Goal: Task Accomplishment & Management: Use online tool/utility

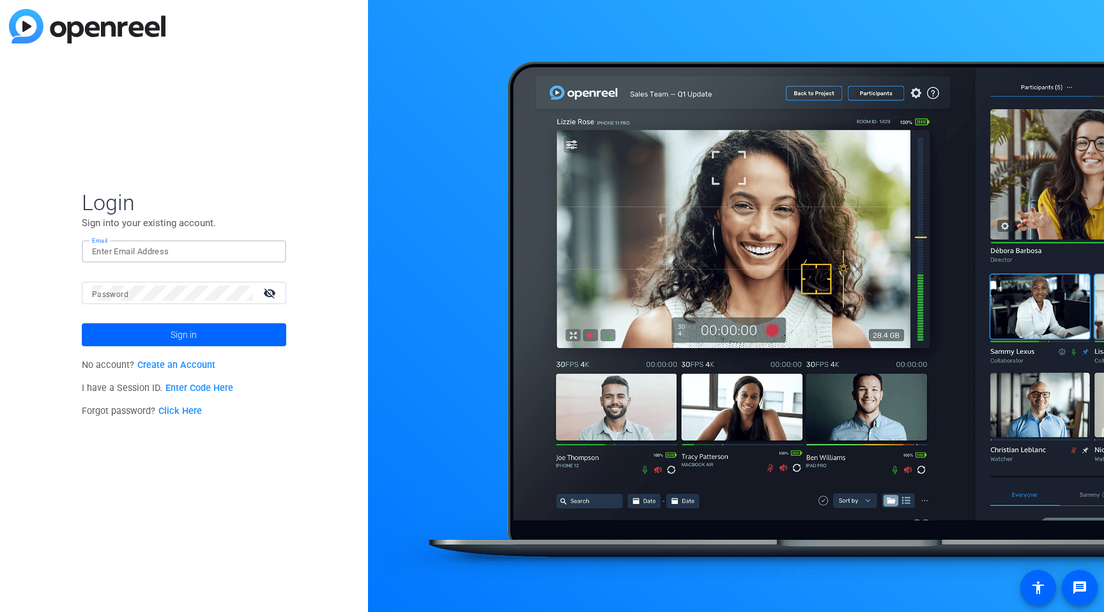
click at [193, 252] on input "Email" at bounding box center [184, 251] width 184 height 15
type input "[PERSON_NAME][EMAIL_ADDRESS][PERSON_NAME][DOMAIN_NAME]"
click at [172, 336] on span "Sign in" at bounding box center [184, 335] width 26 height 32
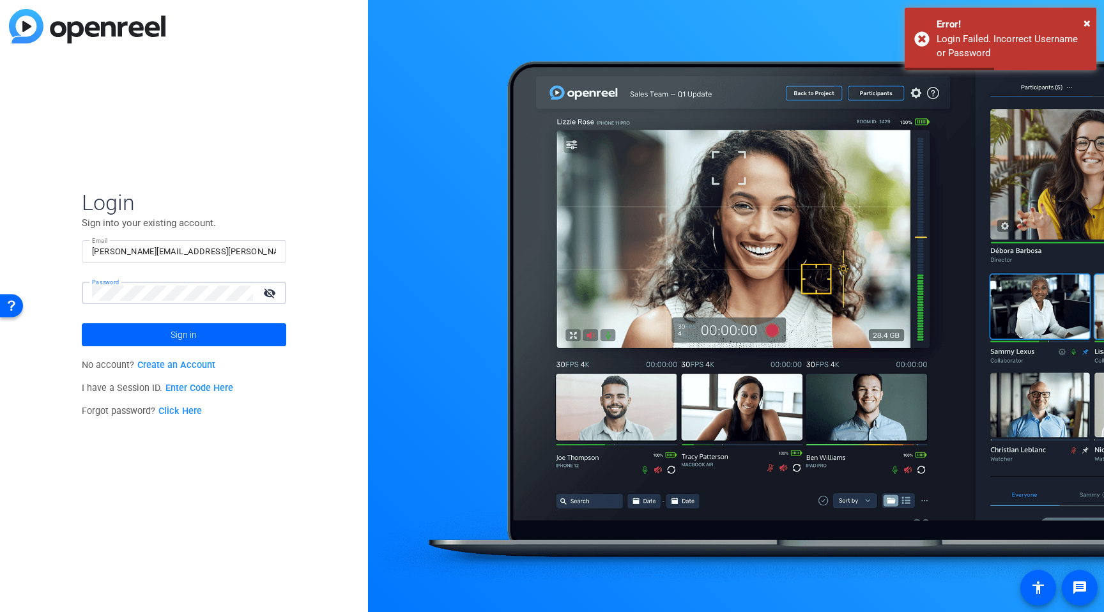
click at [58, 289] on div "Login Sign into your existing account. Email [PERSON_NAME][EMAIL_ADDRESS][PERSO…" at bounding box center [184, 306] width 368 height 612
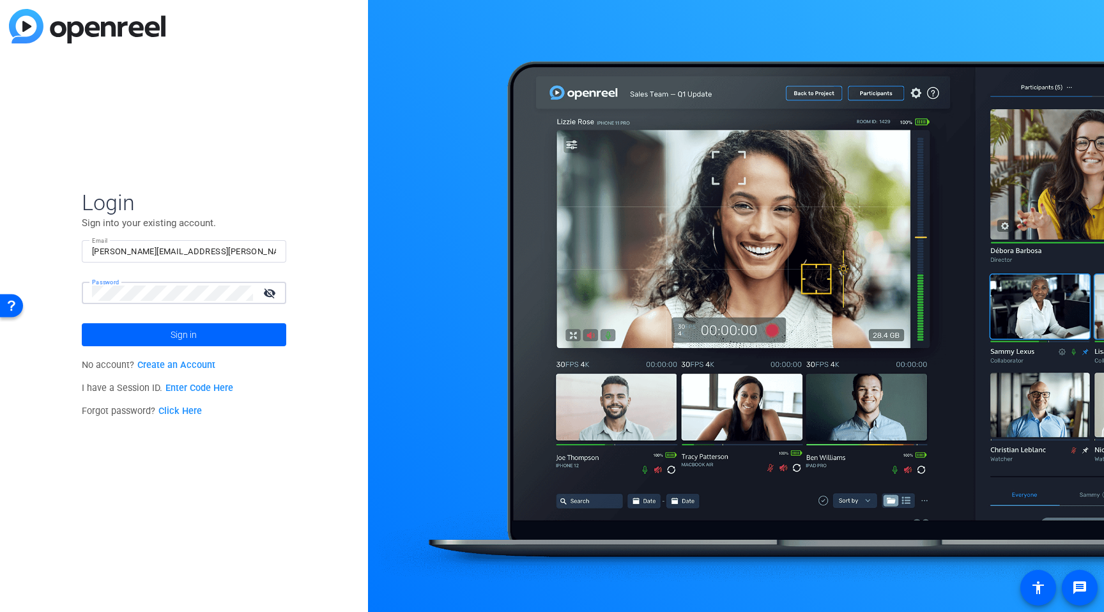
click at [82, 323] on button "Sign in" at bounding box center [184, 334] width 205 height 23
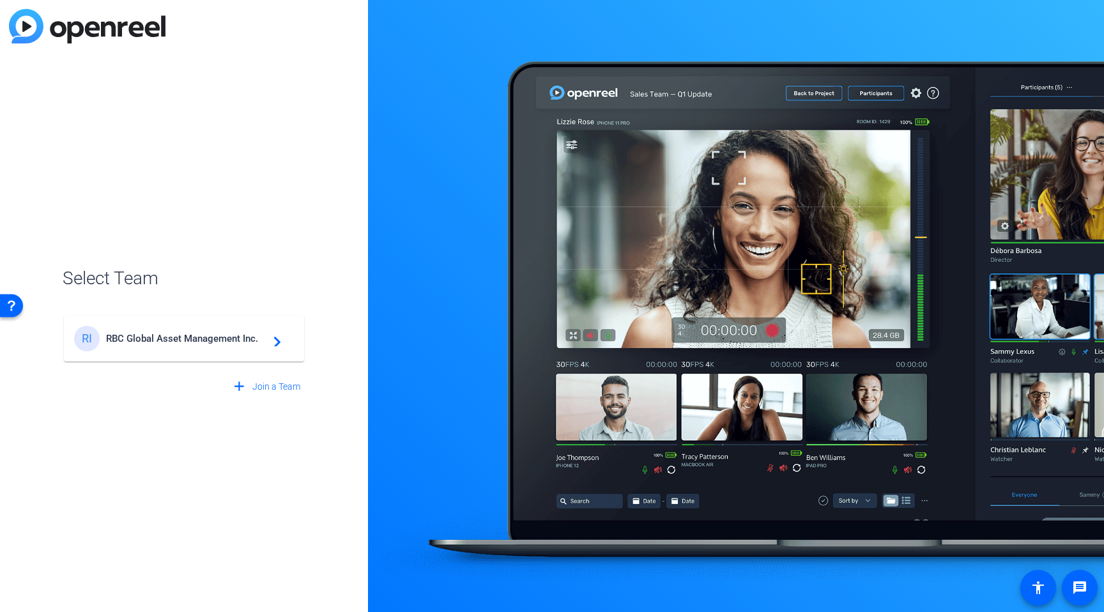
click at [137, 355] on mat-card-content "RI RBC Global Asset Management Inc. navigate_next" at bounding box center [184, 339] width 240 height 46
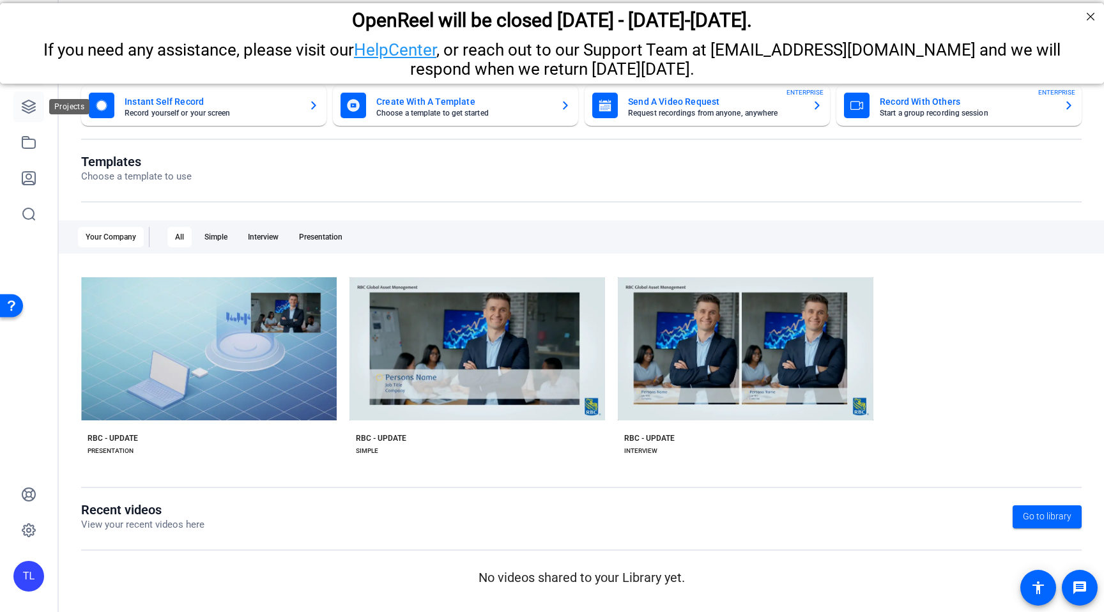
click at [31, 107] on icon at bounding box center [28, 106] width 15 height 15
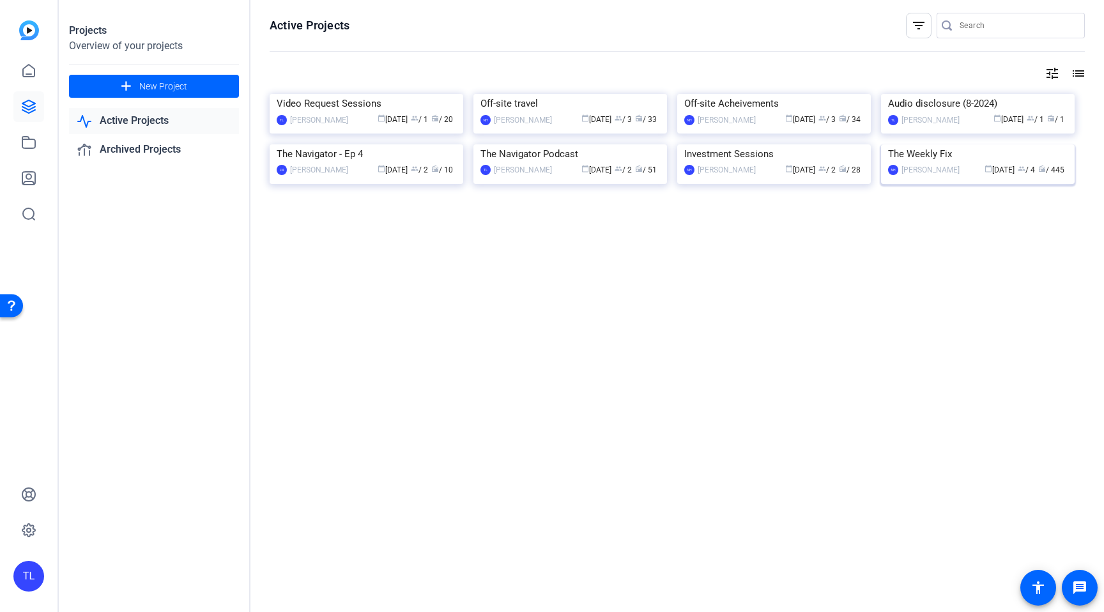
click at [984, 144] on img at bounding box center [978, 144] width 194 height 0
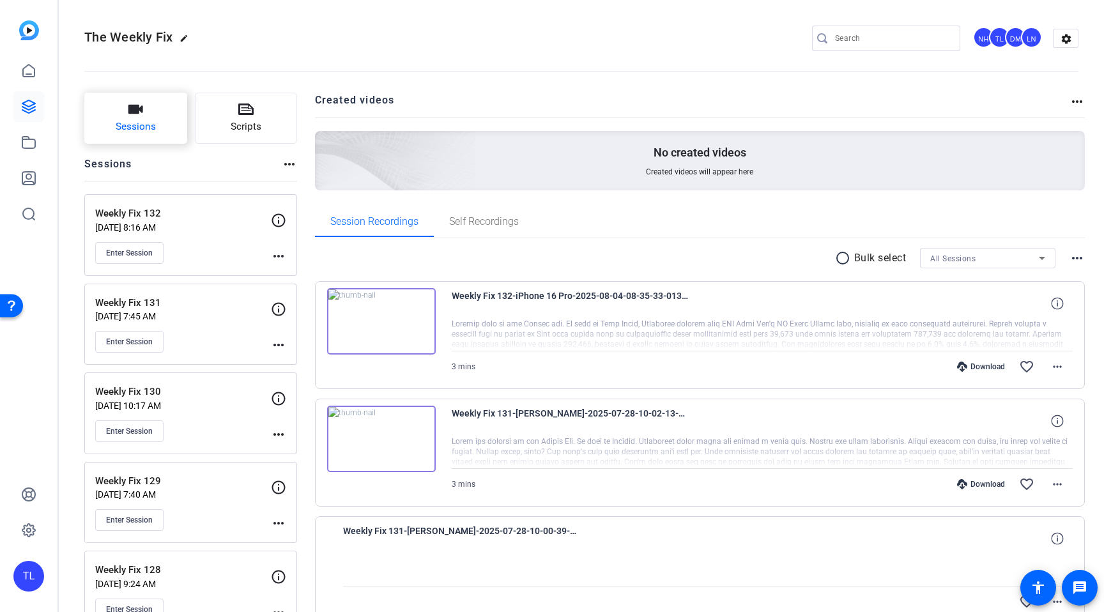
click at [143, 125] on span "Sessions" at bounding box center [136, 127] width 40 height 15
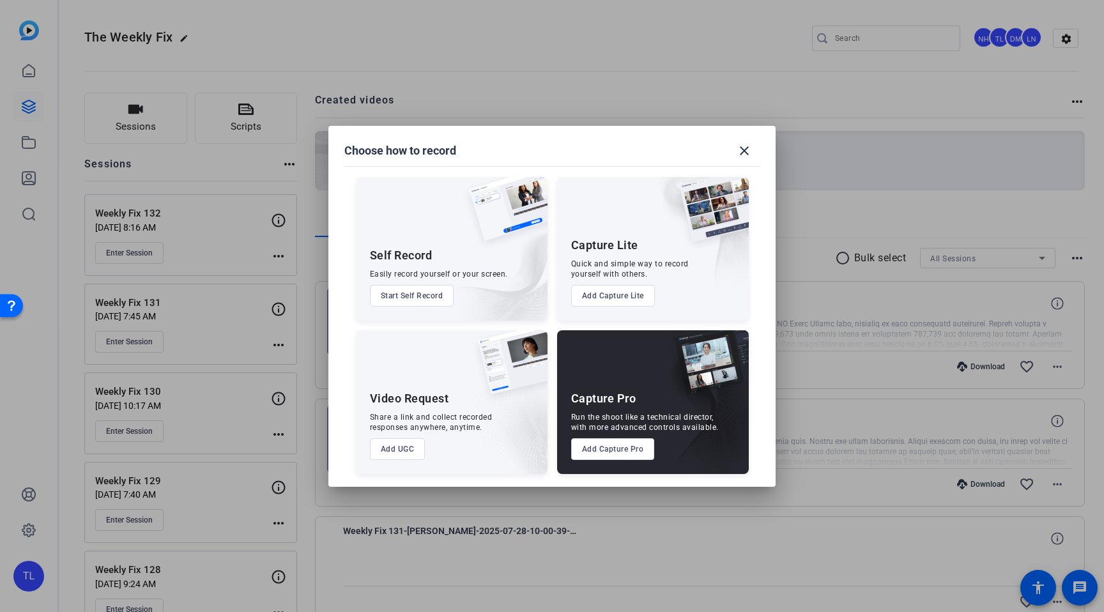
click at [624, 451] on button "Add Capture Pro" at bounding box center [613, 449] width 84 height 22
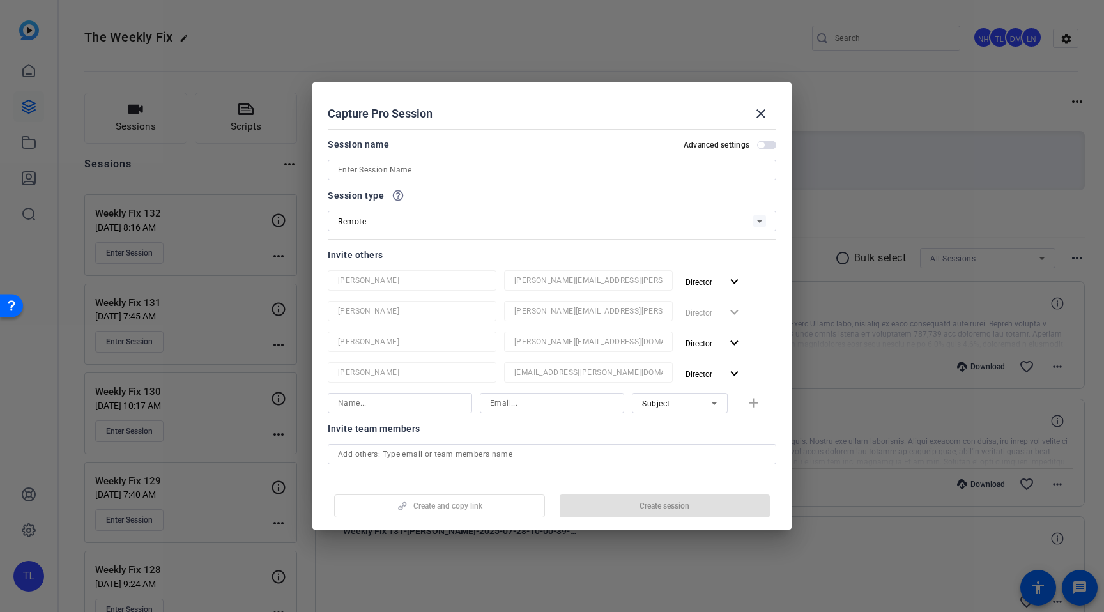
click at [515, 165] on input at bounding box center [552, 169] width 428 height 15
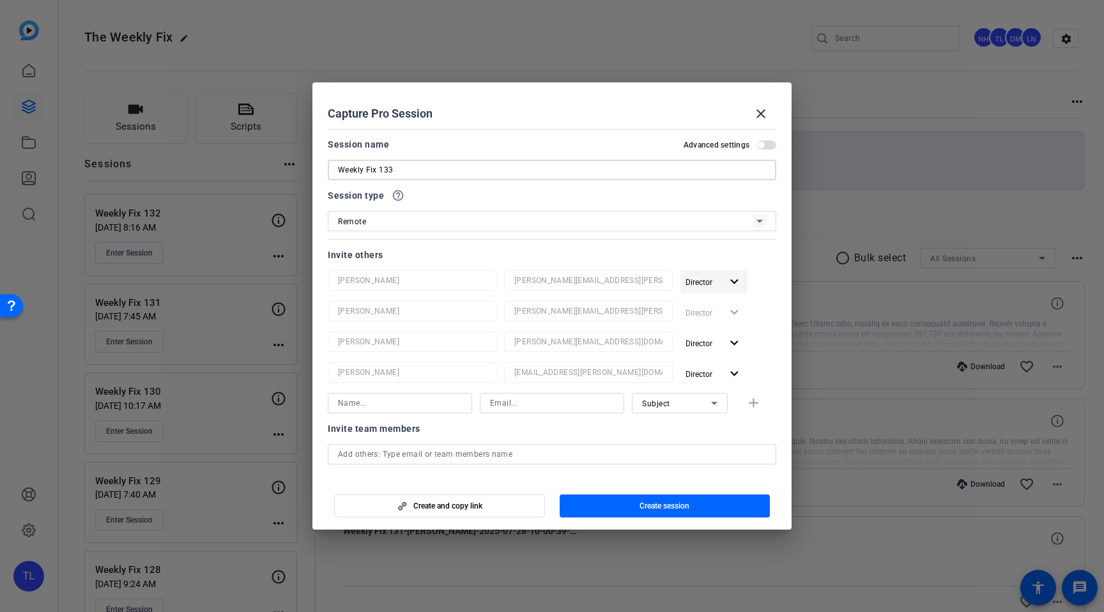
type input "Weekly Fix 133"
click at [732, 280] on mat-icon "expand_more" at bounding box center [735, 282] width 16 height 16
drag, startPoint x: 721, startPoint y: 329, endPoint x: 746, endPoint y: 339, distance: 26.7
click at [722, 330] on span "Remove User" at bounding box center [714, 331] width 47 height 9
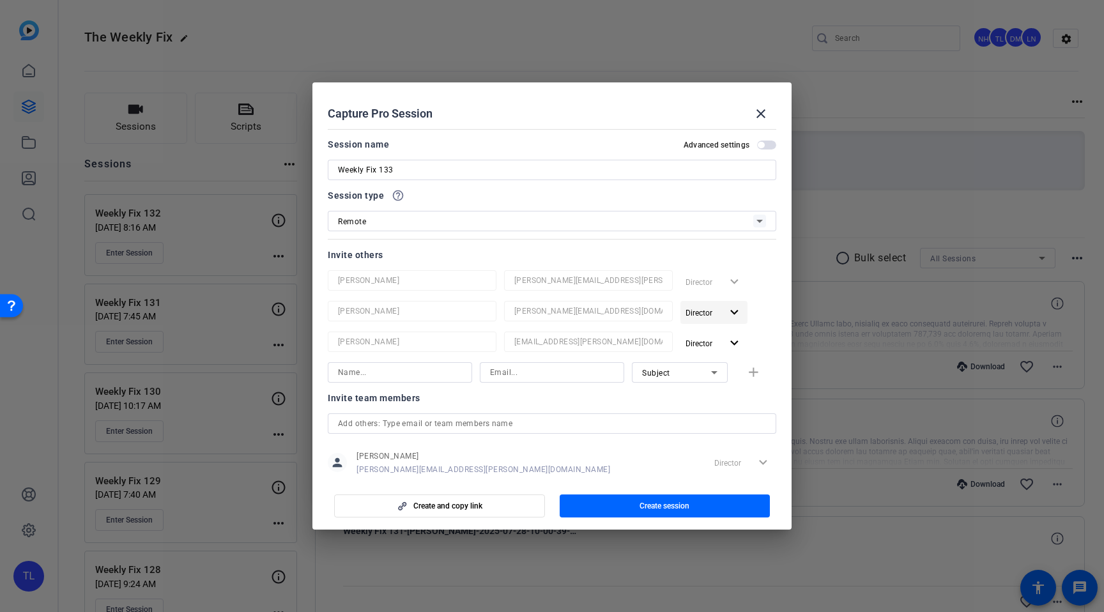
click at [734, 314] on mat-icon "expand_more" at bounding box center [735, 313] width 16 height 16
click at [721, 357] on span "Remove User" at bounding box center [714, 361] width 47 height 9
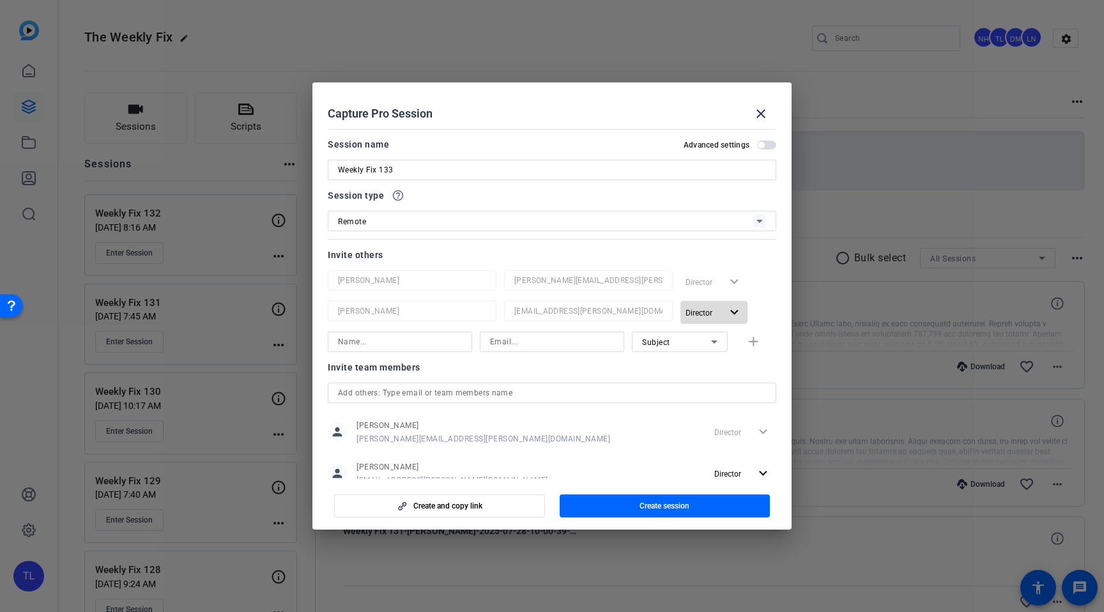
click at [738, 316] on mat-icon "expand_more" at bounding box center [735, 313] width 16 height 16
click at [727, 358] on span "Remove User" at bounding box center [714, 361] width 47 height 9
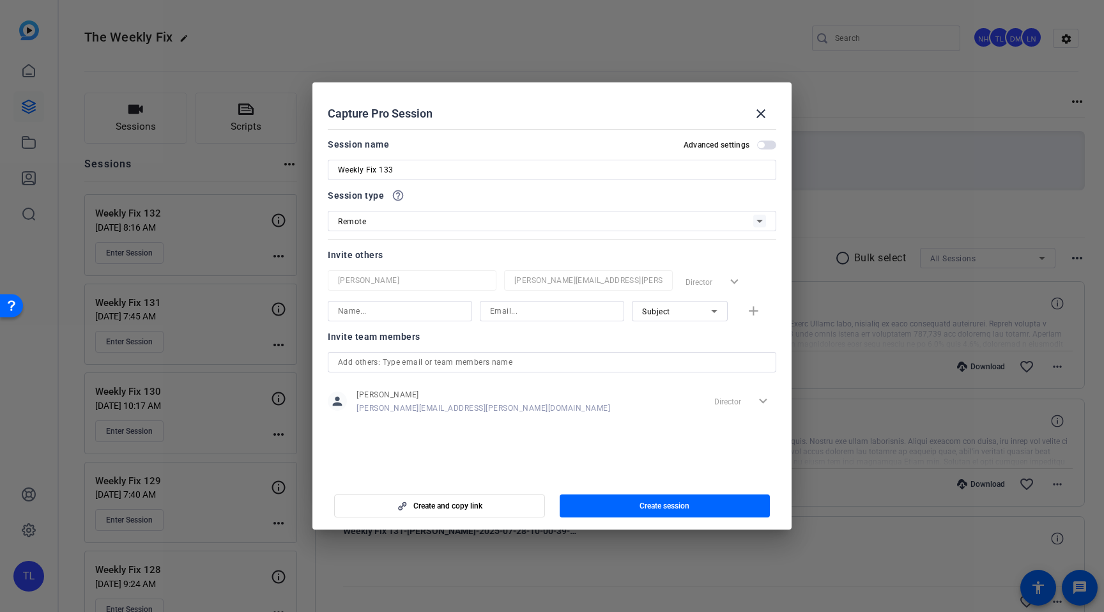
click at [445, 311] on input at bounding box center [400, 311] width 124 height 15
paste input "[EMAIL_ADDRESS][DOMAIN_NAME] [PERSON_NAME]"
drag, startPoint x: 412, startPoint y: 310, endPoint x: 274, endPoint y: 306, distance: 138.8
click at [275, 305] on div "Choose how to record close Self Record Easily record yourself or your screen. S…" at bounding box center [552, 306] width 1104 height 612
type input "[PERSON_NAME]"
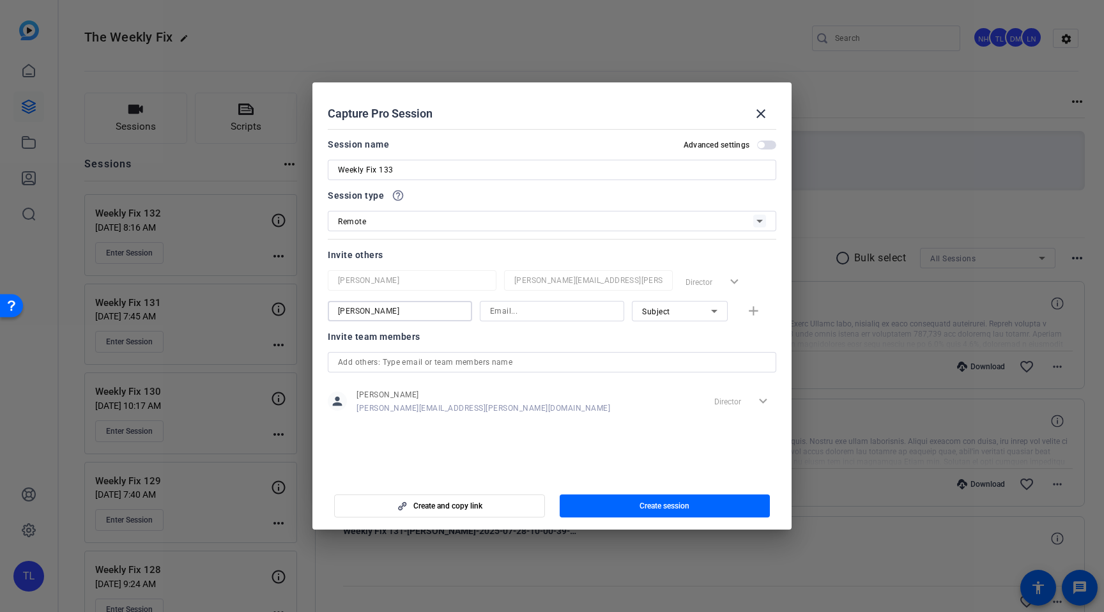
click at [512, 314] on input at bounding box center [552, 311] width 124 height 15
paste input "[EMAIL_ADDRESS][DOMAIN_NAME]"
type input "[EMAIL_ADDRESS][DOMAIN_NAME]"
click at [754, 314] on mat-icon "add" at bounding box center [754, 312] width 16 height 16
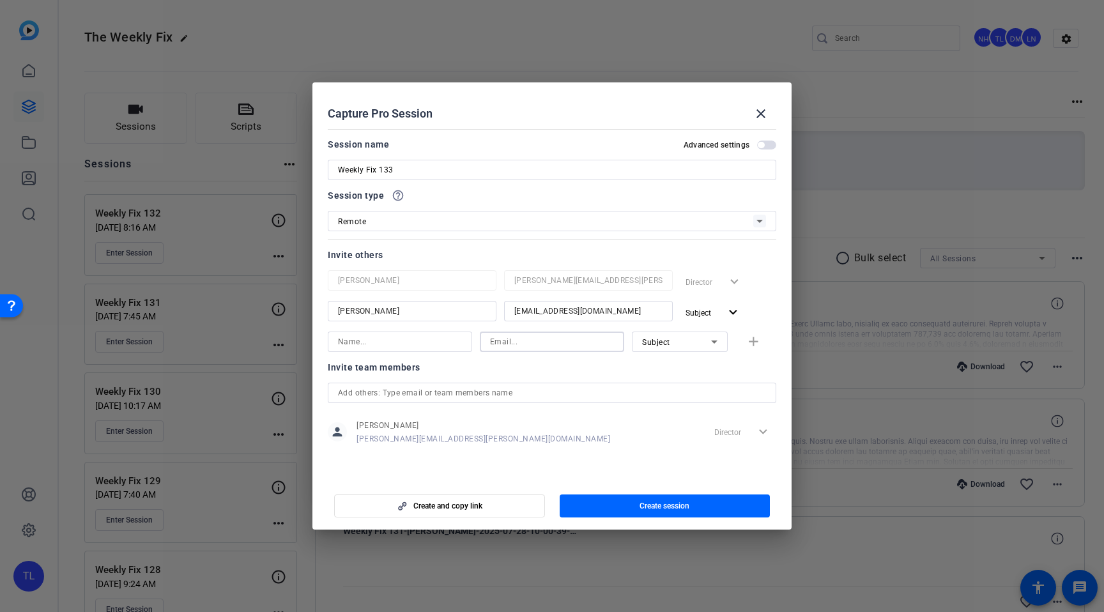
drag, startPoint x: 513, startPoint y: 343, endPoint x: 522, endPoint y: 341, distance: 9.0
click at [513, 343] on input at bounding box center [552, 341] width 124 height 15
paste input "[PERSON_NAME] Russo [EMAIL_ADDRESS][PERSON_NAME][DOMAIN_NAME]"
drag, startPoint x: 525, startPoint y: 341, endPoint x: 412, endPoint y: 339, distance: 112.5
click at [414, 338] on div "[PERSON_NAME] Russo [EMAIL_ADDRESS][PERSON_NAME][DOMAIN_NAME] Subject add" at bounding box center [552, 342] width 449 height 20
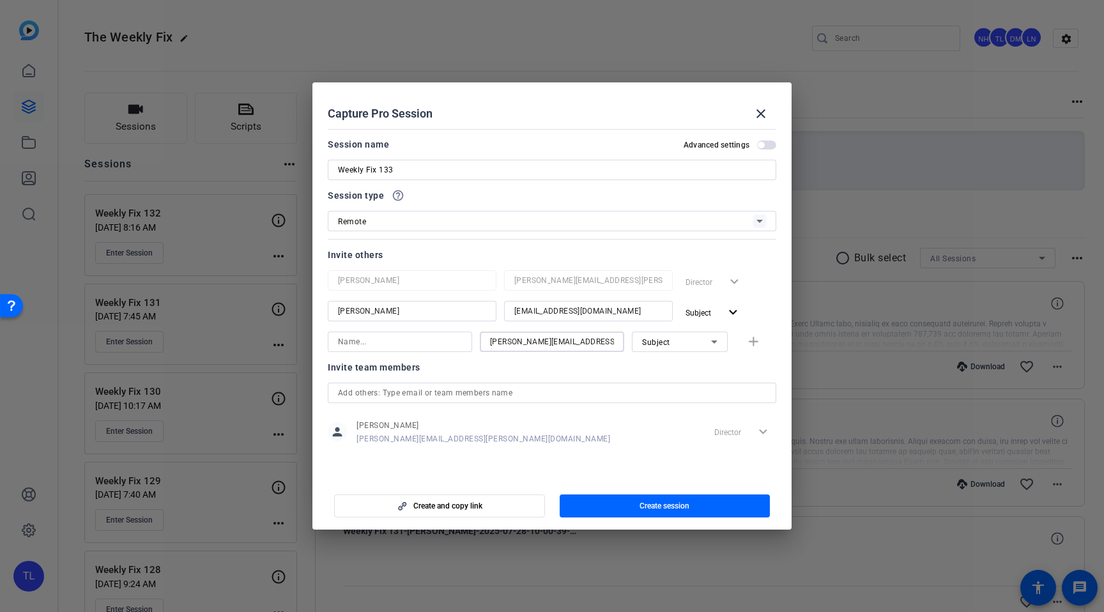
type input "[PERSON_NAME][EMAIL_ADDRESS][PERSON_NAME][DOMAIN_NAME]"
click at [360, 343] on input at bounding box center [400, 341] width 124 height 15
paste input "[PERSON_NAME]"
type input "[PERSON_NAME]"
click at [601, 343] on input "[PERSON_NAME][EMAIL_ADDRESS][PERSON_NAME][DOMAIN_NAME]" at bounding box center [552, 341] width 124 height 15
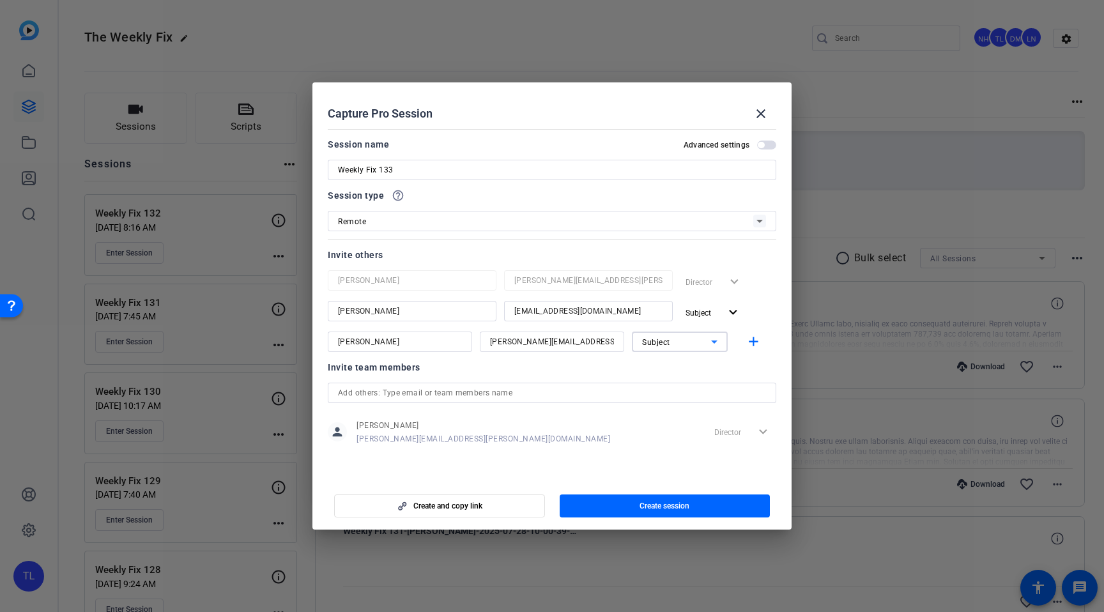
click at [695, 344] on div "Subject" at bounding box center [676, 342] width 69 height 16
click at [685, 385] on mat-option "Watcher" at bounding box center [680, 388] width 96 height 20
click at [752, 345] on mat-icon "add" at bounding box center [754, 342] width 16 height 16
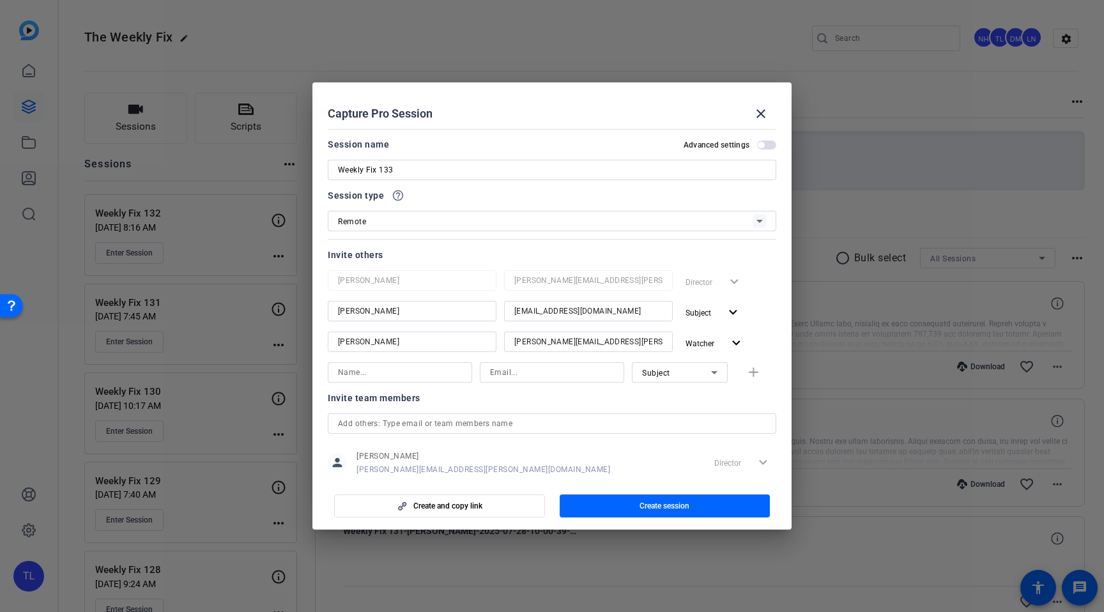
click at [679, 375] on div "Subject" at bounding box center [676, 373] width 69 height 16
drag, startPoint x: 675, startPoint y: 422, endPoint x: 655, endPoint y: 414, distance: 21.5
click at [675, 423] on mat-option "Watcher" at bounding box center [680, 418] width 96 height 20
click at [444, 376] on input at bounding box center [400, 372] width 124 height 15
paste input "[PERSON_NAME][EMAIL_ADDRESS][PERSON_NAME][DOMAIN_NAME] [PERSON_NAME]"
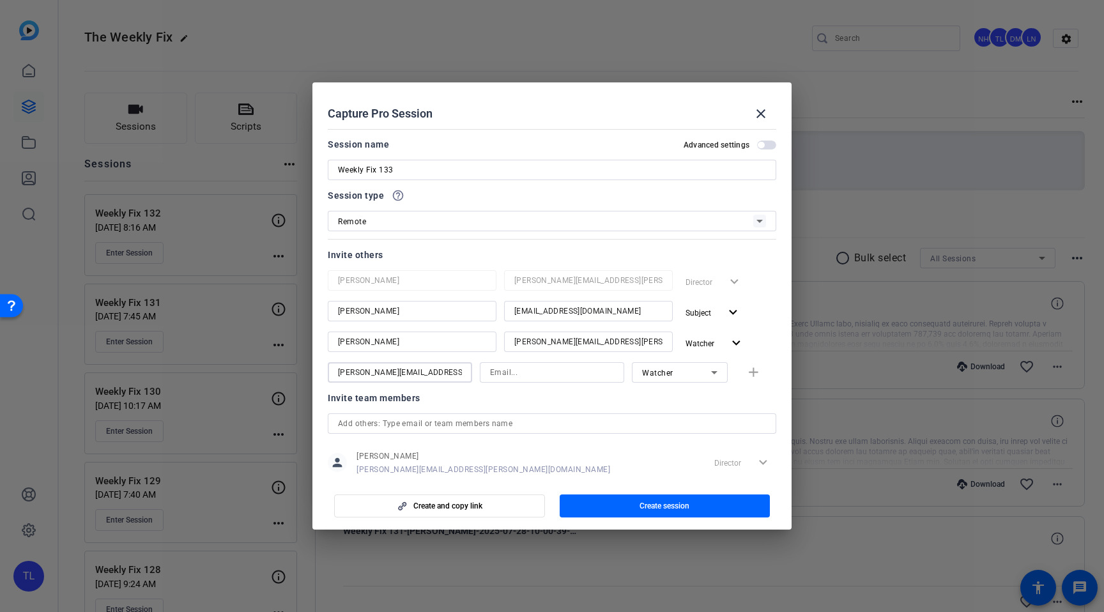
drag, startPoint x: 404, startPoint y: 373, endPoint x: 275, endPoint y: 373, distance: 129.1
click at [275, 373] on div "Choose how to record close Self Record Easily record yourself or your screen. S…" at bounding box center [552, 306] width 1104 height 612
type input "[PERSON_NAME]"
click at [515, 374] on input at bounding box center [552, 372] width 124 height 15
paste input "[PERSON_NAME][EMAIL_ADDRESS][PERSON_NAME][DOMAIN_NAME]"
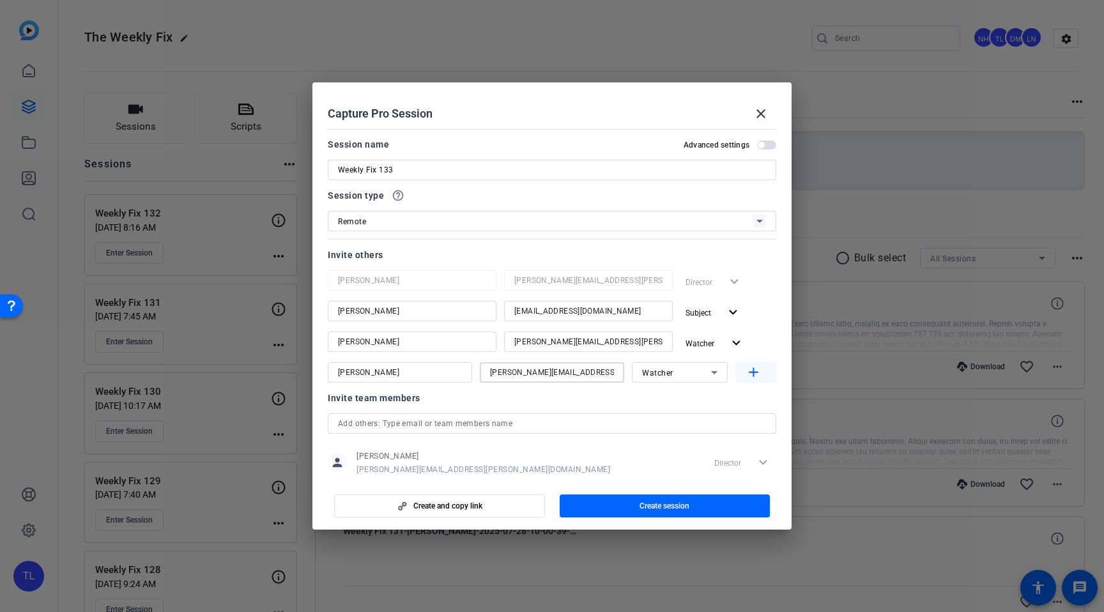
type input "[PERSON_NAME][EMAIL_ADDRESS][PERSON_NAME][DOMAIN_NAME]"
click at [752, 368] on mat-icon "add" at bounding box center [754, 373] width 16 height 16
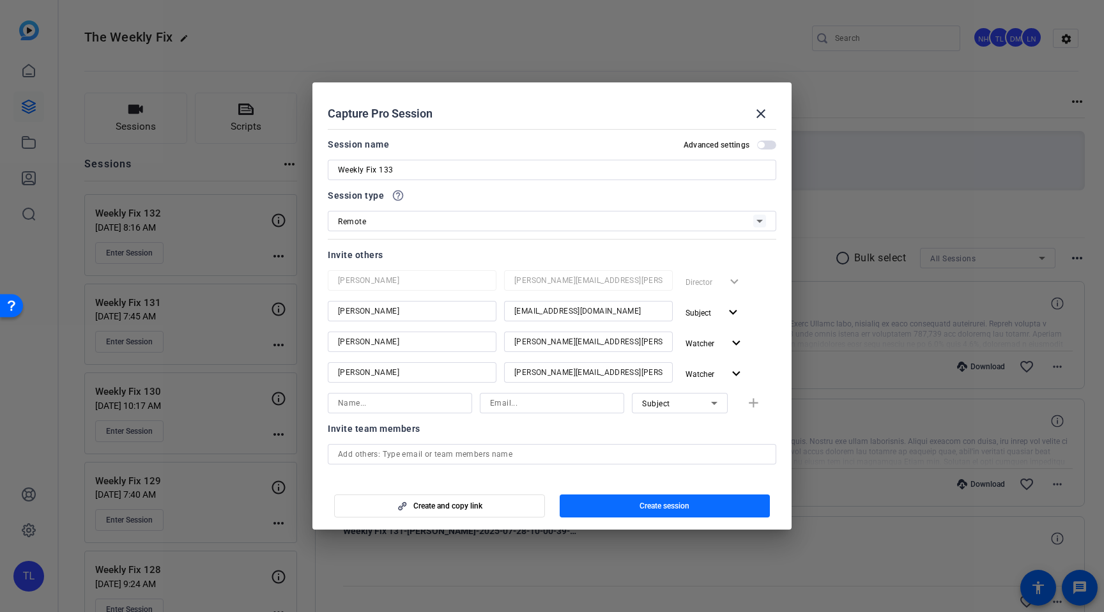
click at [677, 505] on span "Create session" at bounding box center [665, 506] width 50 height 10
